Goal: Task Accomplishment & Management: Manage account settings

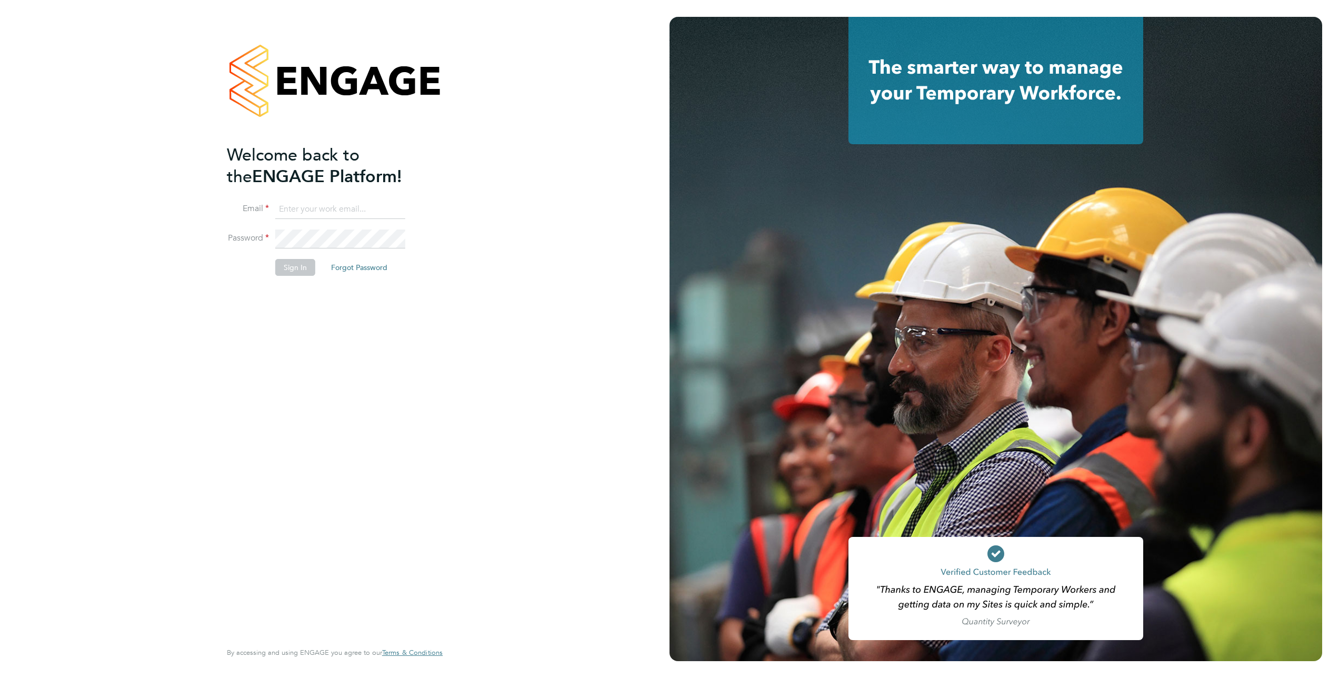
type input "tracey.cowburn@vistry.co.uk"
click at [380, 449] on div "Welcome back to the ENGAGE Platform! Email tracey.cowburn@vistry.co.uk Password…" at bounding box center [329, 391] width 205 height 495
click at [296, 270] on button "Sign In" at bounding box center [295, 267] width 40 height 17
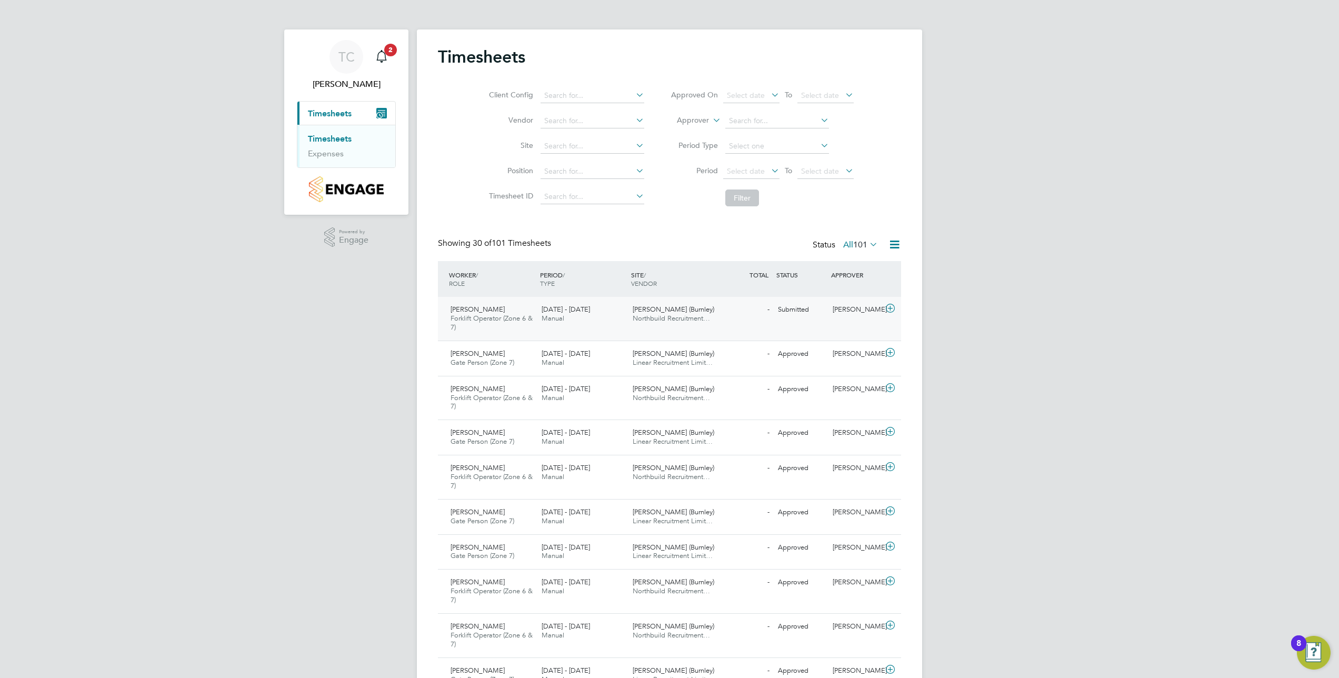
click at [847, 318] on div "[PERSON_NAME]" at bounding box center [855, 309] width 55 height 17
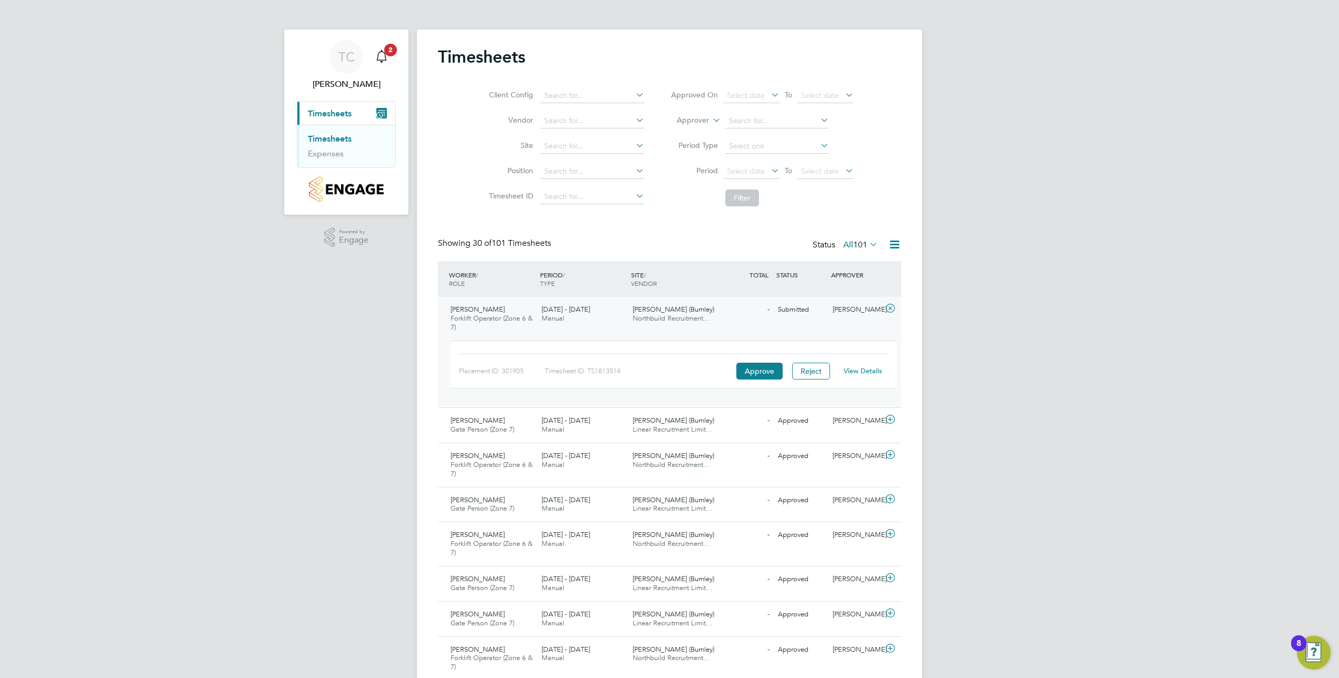
click at [866, 371] on link "View Details" at bounding box center [863, 370] width 38 height 9
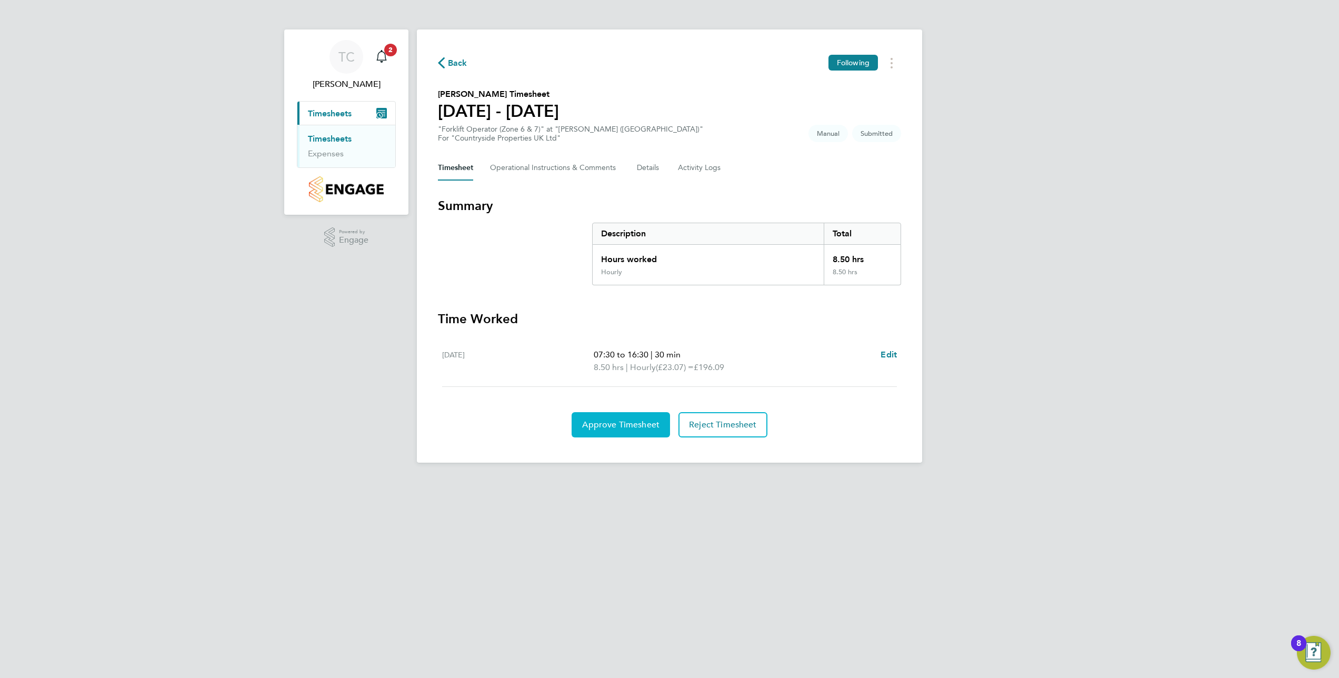
click at [617, 428] on span "Approve Timesheet" at bounding box center [620, 425] width 77 height 11
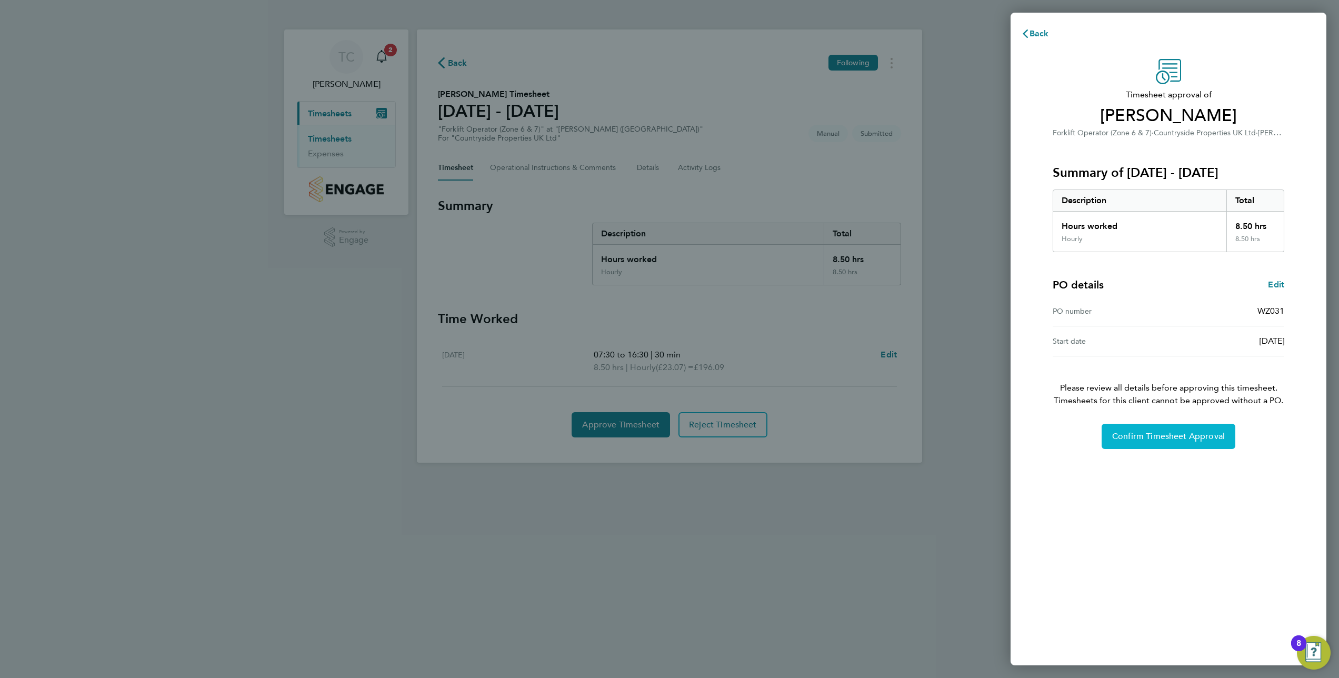
click at [1184, 437] on span "Confirm Timesheet Approval" at bounding box center [1168, 436] width 113 height 11
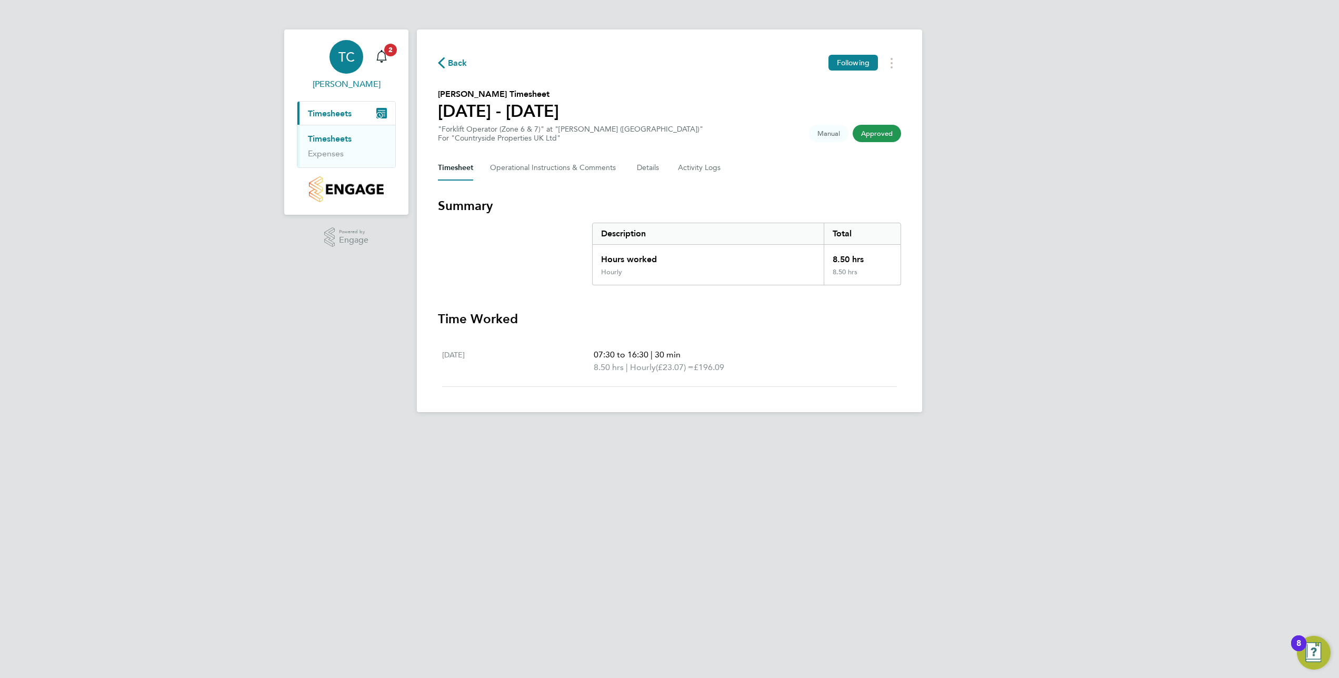
click at [354, 55] on div "TC" at bounding box center [347, 57] width 34 height 34
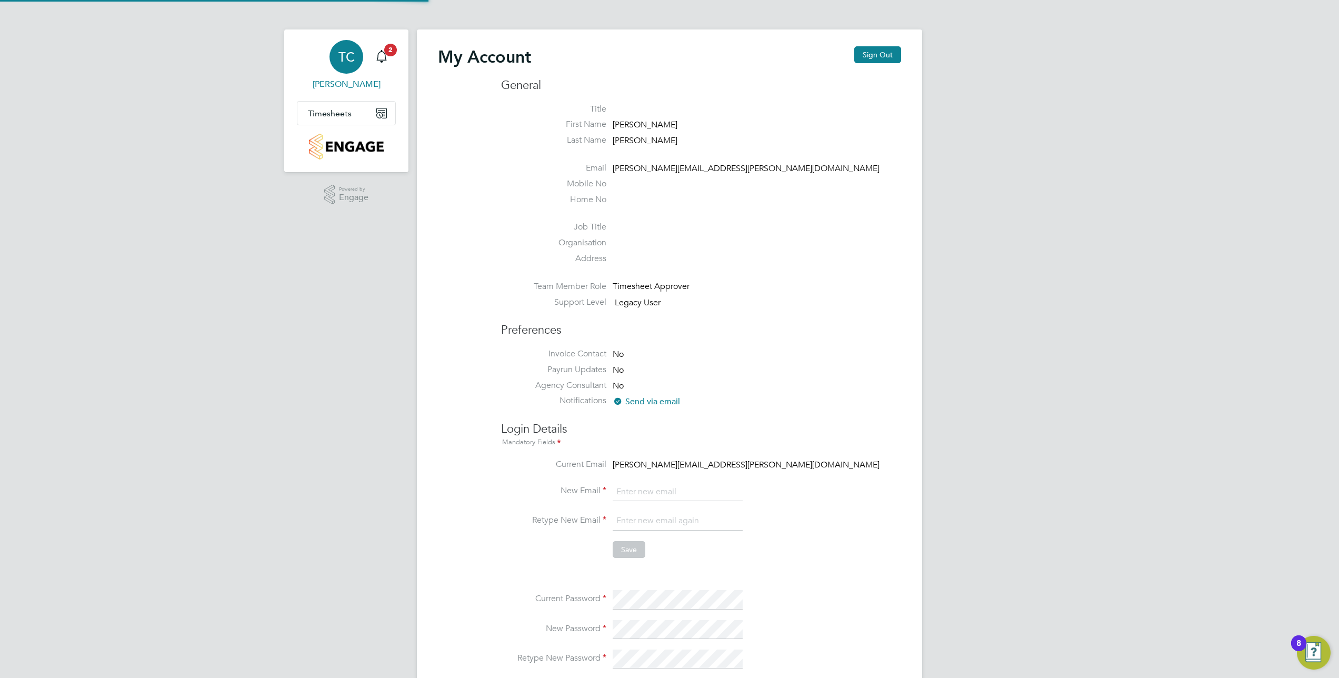
type input "tracey.cowburn@vistry.co.uk"
click at [897, 55] on button "Sign Out" at bounding box center [877, 54] width 47 height 17
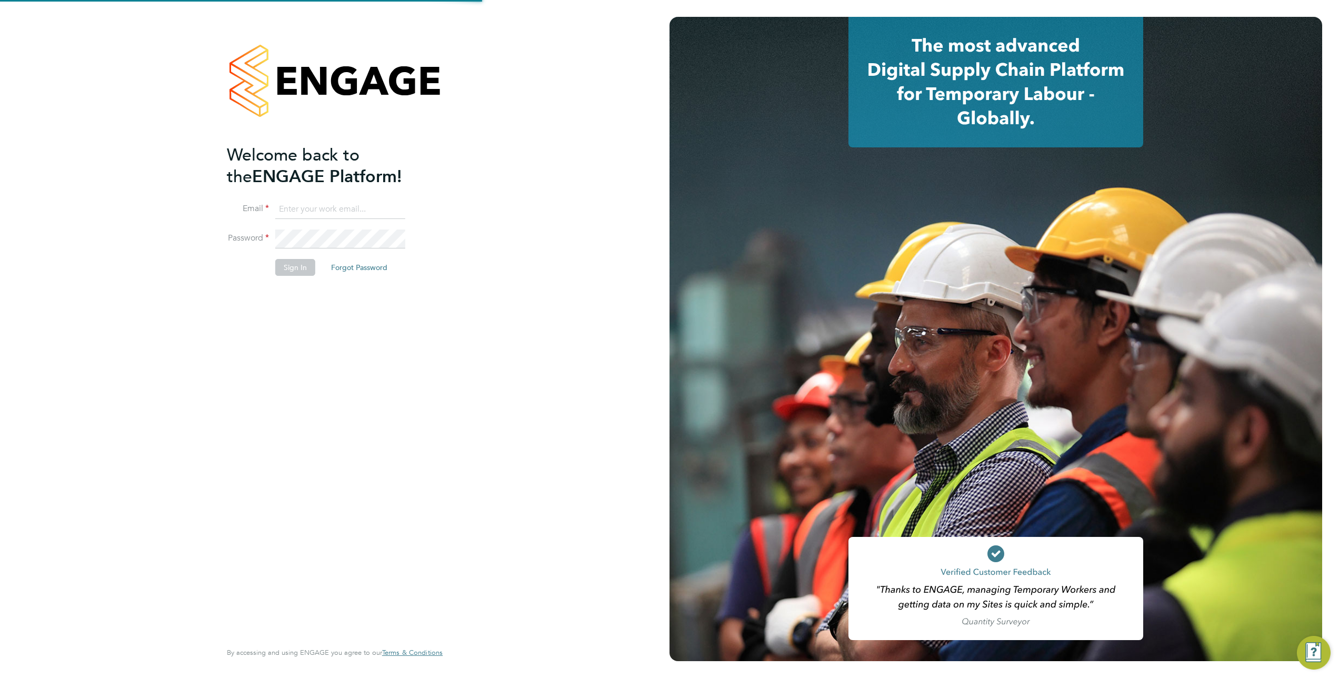
type input "tracey.cowburn@vistry.co.uk"
